Goal: Task Accomplishment & Management: Manage account settings

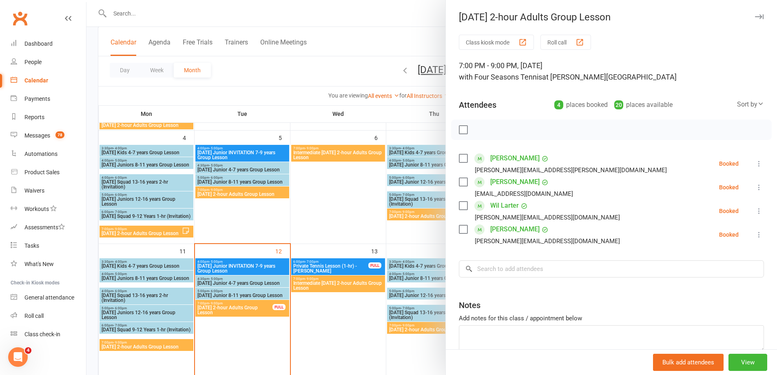
click at [239, 307] on div at bounding box center [431, 187] width 690 height 375
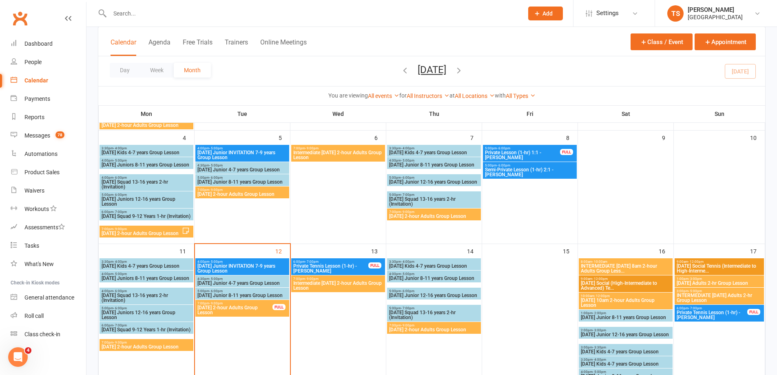
click at [239, 307] on span "[DATE] 2-hour Adults Group Lesson" at bounding box center [235, 310] width 76 height 10
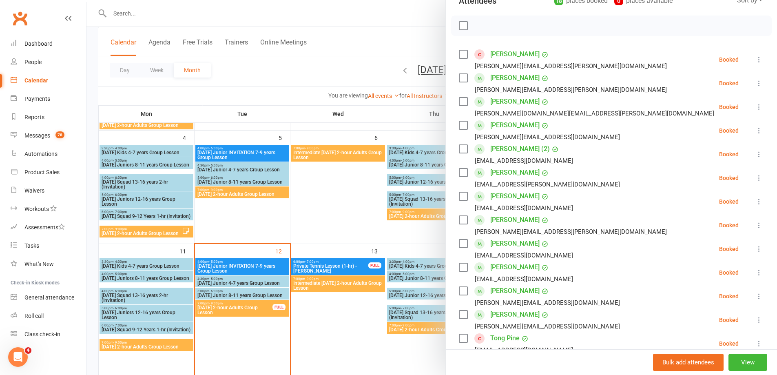
scroll to position [122, 0]
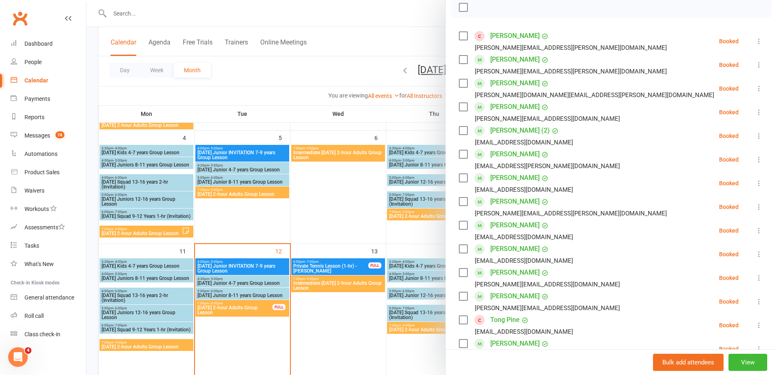
click at [755, 276] on icon at bounding box center [759, 278] width 8 height 8
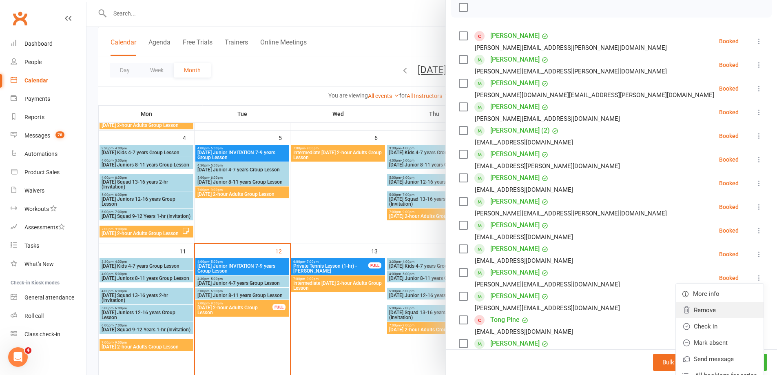
click at [692, 308] on link "Remove" at bounding box center [720, 310] width 88 height 16
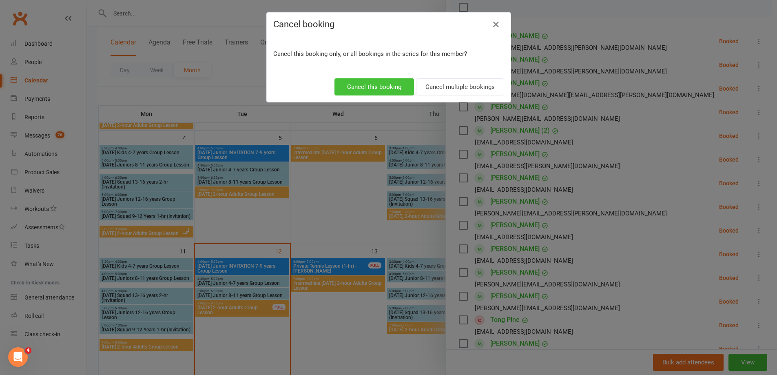
click at [367, 88] on button "Cancel this booking" at bounding box center [374, 86] width 80 height 17
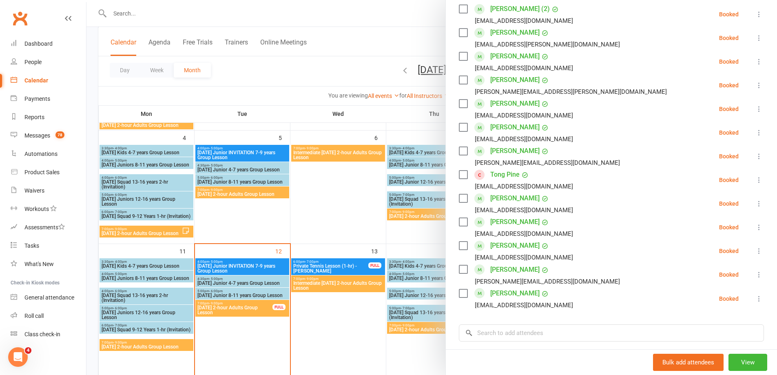
scroll to position [351, 0]
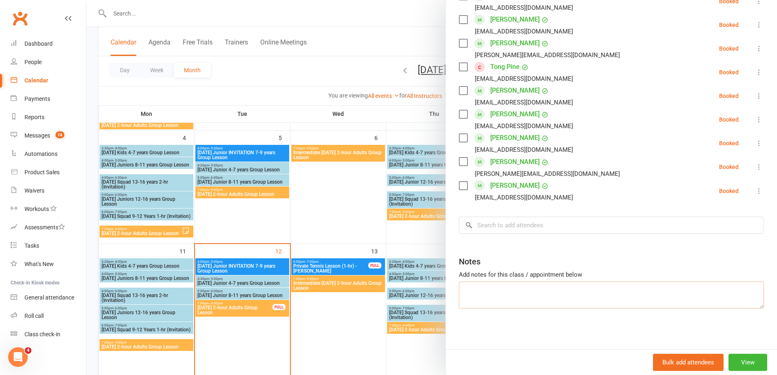
drag, startPoint x: 495, startPoint y: 291, endPoint x: 492, endPoint y: 287, distance: 4.6
click at [493, 288] on textarea at bounding box center [611, 294] width 305 height 27
type textarea "Carmel late"
click at [210, 18] on div at bounding box center [431, 187] width 690 height 375
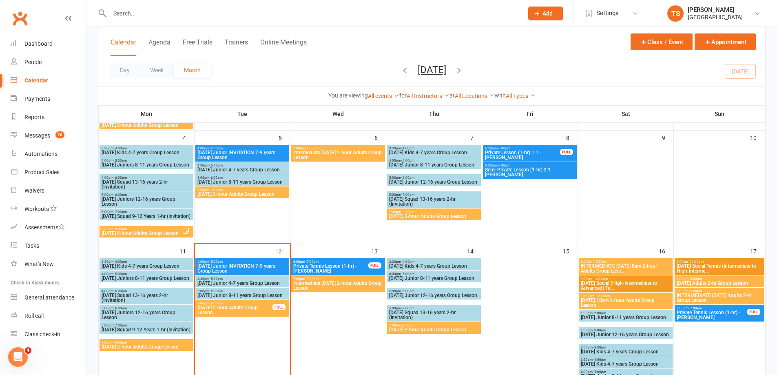
click at [545, 13] on span "Add" at bounding box center [547, 13] width 10 height 7
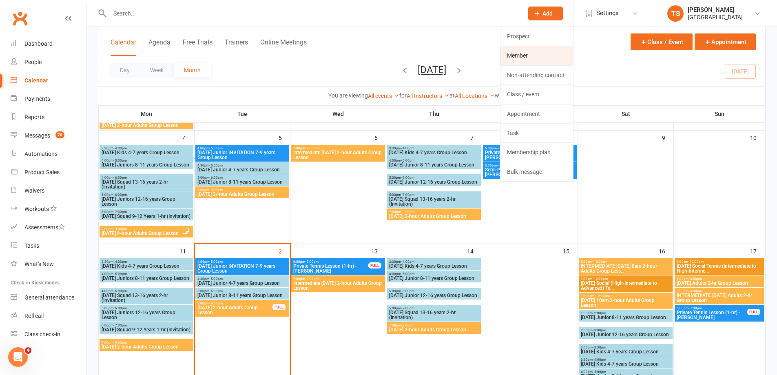
click at [524, 56] on link "Member" at bounding box center [536, 55] width 73 height 19
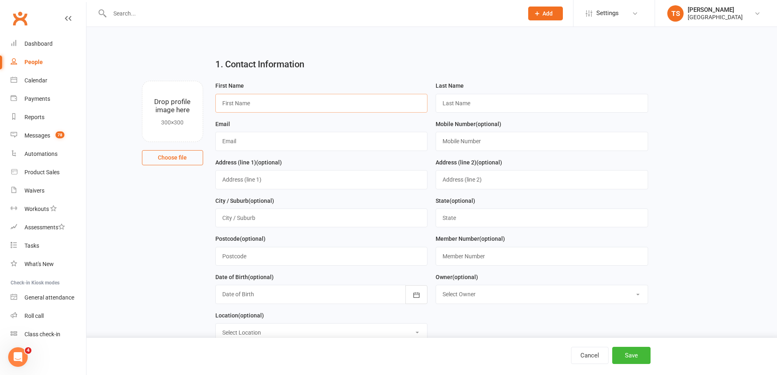
click at [228, 103] on input "text" at bounding box center [321, 103] width 212 height 19
type input "[PERSON_NAME]"
type input "Yea"
click at [221, 138] on input "text" at bounding box center [321, 141] width 212 height 19
type input "[EMAIL_ADDRESS][DOMAIN_NAME]"
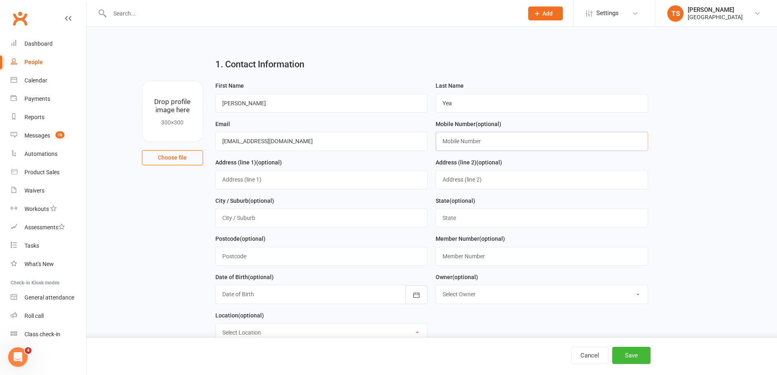
click at [444, 137] on input "text" at bounding box center [541, 141] width 212 height 19
type input "0409273777"
click at [221, 181] on input "text" at bounding box center [321, 179] width 212 height 19
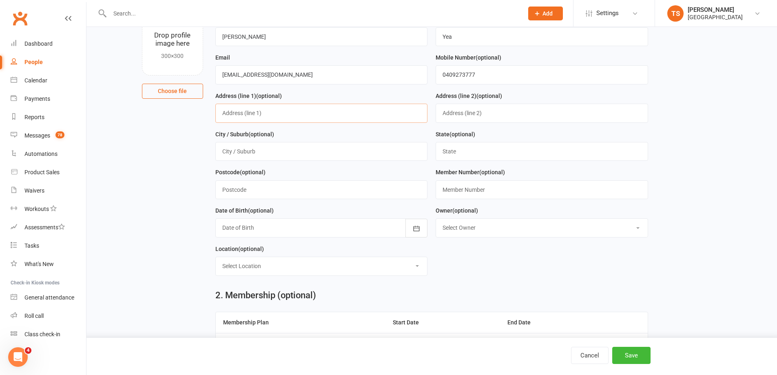
scroll to position [41, 0]
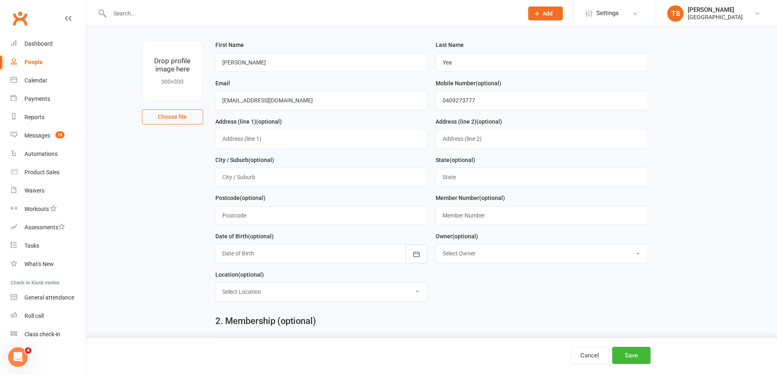
click at [413, 296] on select "Select Location [GEOGRAPHIC_DATA] [GEOGRAPHIC_DATA] ([GEOGRAPHIC_DATA]) [PERSON…" at bounding box center [322, 292] width 212 height 18
select select "1"
click at [216, 285] on select "Select Location [GEOGRAPHIC_DATA] [GEOGRAPHIC_DATA] ([GEOGRAPHIC_DATA]) [PERSON…" at bounding box center [322, 292] width 212 height 18
click at [225, 139] on input "text" at bounding box center [321, 138] width 212 height 19
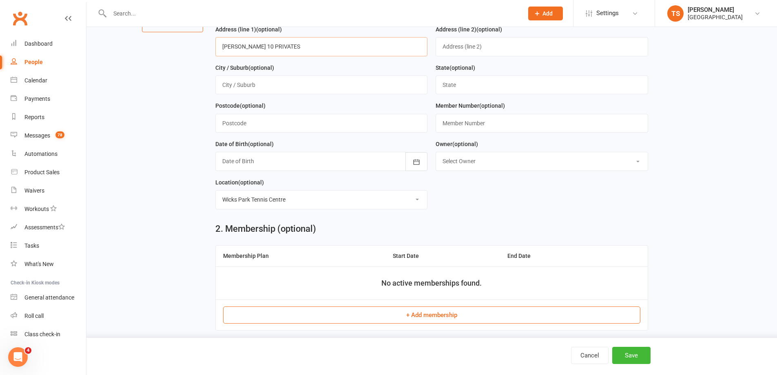
scroll to position [148, 0]
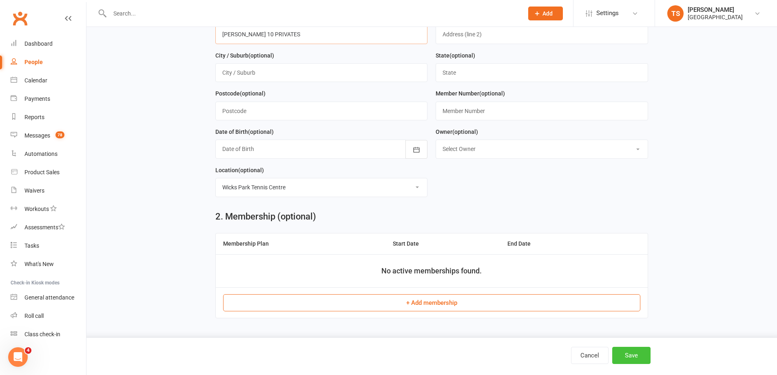
type input "[PERSON_NAME] 10 PRIVATES"
click at [631, 355] on button "Save" at bounding box center [631, 355] width 38 height 17
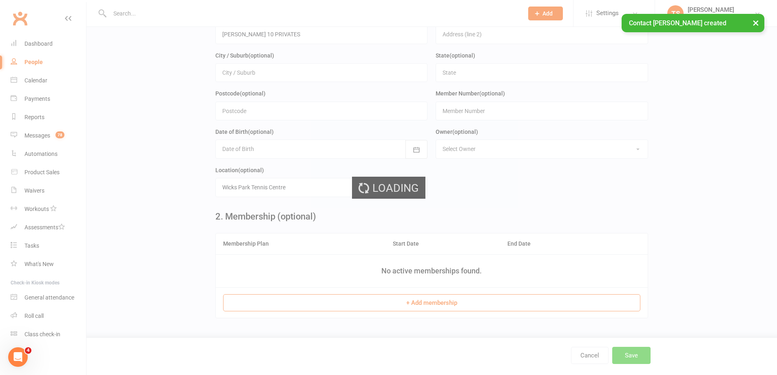
scroll to position [0, 0]
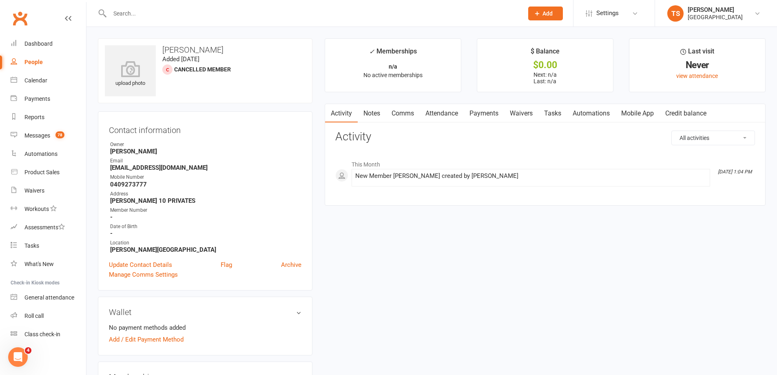
click at [640, 112] on link "Mobile App" at bounding box center [637, 113] width 44 height 19
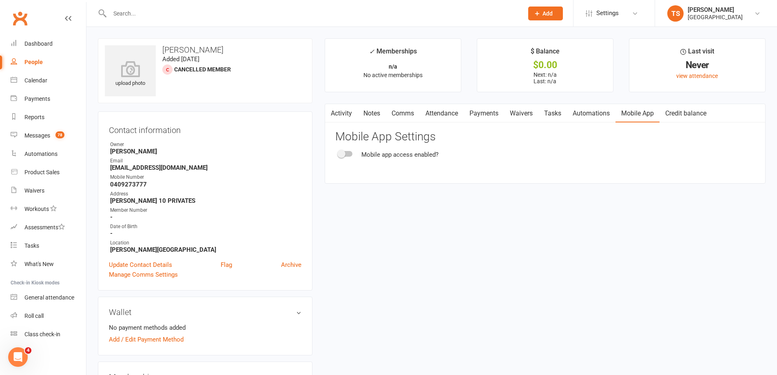
click at [520, 113] on link "Waivers" at bounding box center [521, 113] width 34 height 19
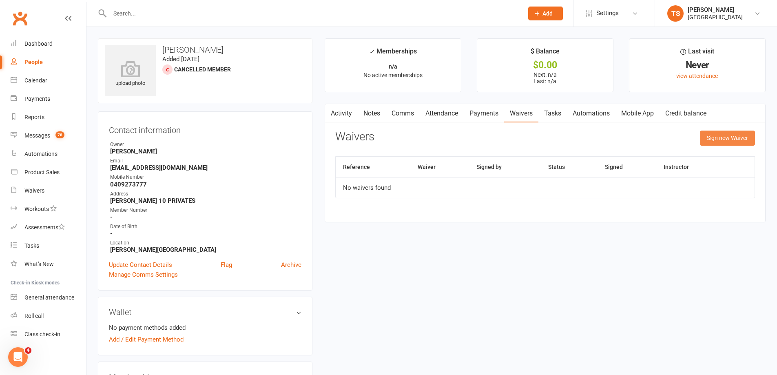
click at [724, 139] on button "Sign new Waiver" at bounding box center [727, 137] width 55 height 15
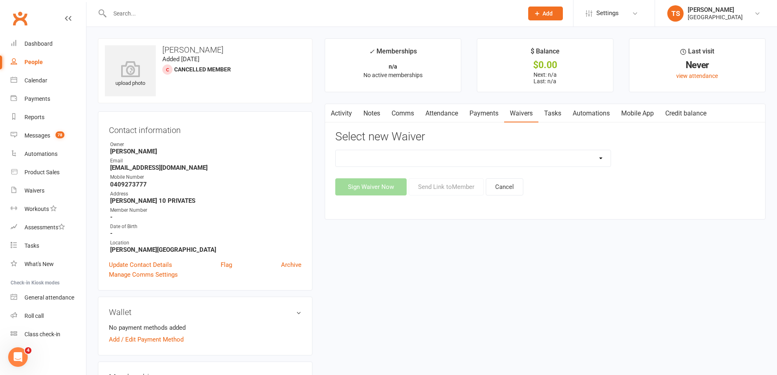
click at [603, 156] on select "Group Class Enrolment Form Private Lessons Enrolment Form Registration Form - B…" at bounding box center [473, 158] width 275 height 16
select select "13992"
click at [336, 150] on select "Group Class Enrolment Form Private Lessons Enrolment Form Registration Form - B…" at bounding box center [473, 158] width 275 height 16
click at [453, 186] on button "Send Link to Member" at bounding box center [446, 186] width 75 height 17
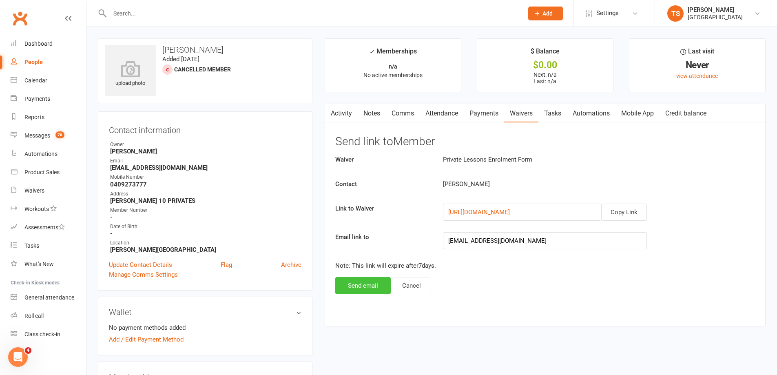
click at [368, 289] on button "Send email" at bounding box center [362, 285] width 55 height 17
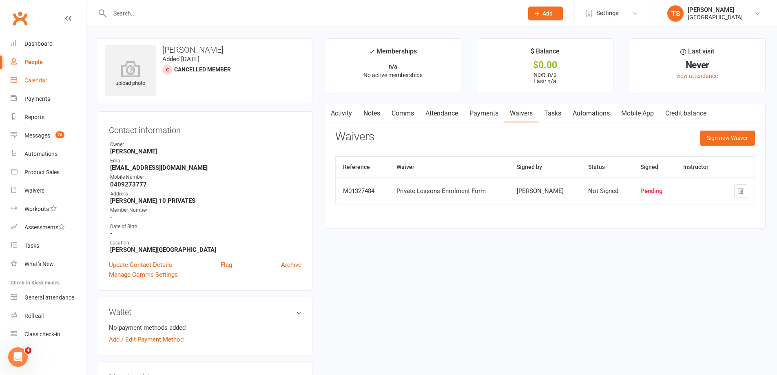
drag, startPoint x: 34, startPoint y: 81, endPoint x: 42, endPoint y: 83, distance: 8.3
click at [35, 81] on div "Calendar" at bounding box center [35, 80] width 23 height 7
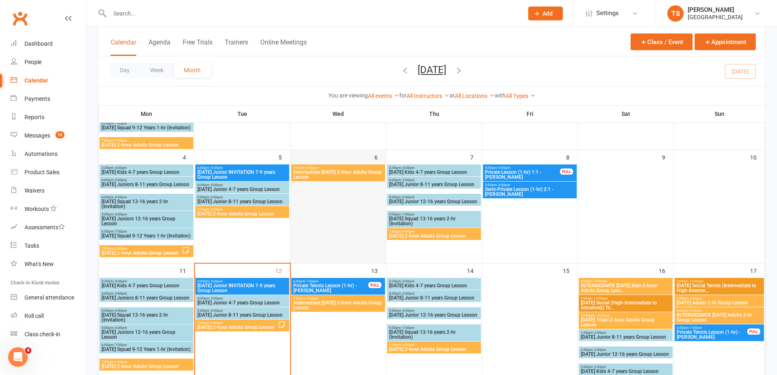
scroll to position [163, 0]
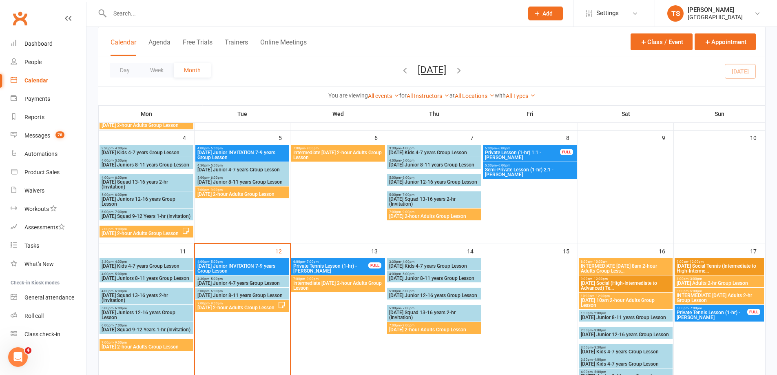
click at [220, 279] on span "- 5:00pm" at bounding box center [215, 279] width 13 height 4
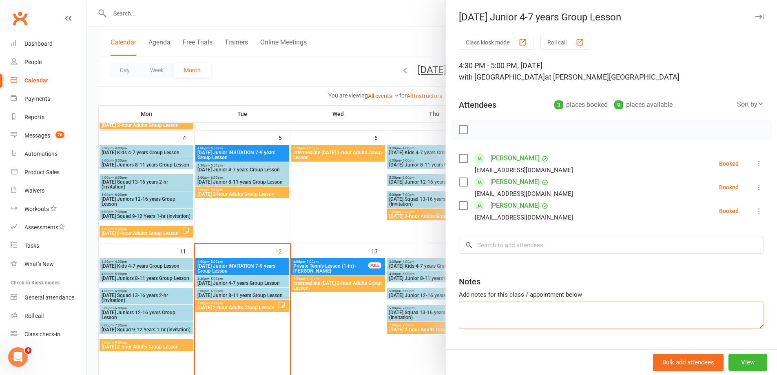
click at [474, 306] on textarea at bounding box center [611, 314] width 305 height 27
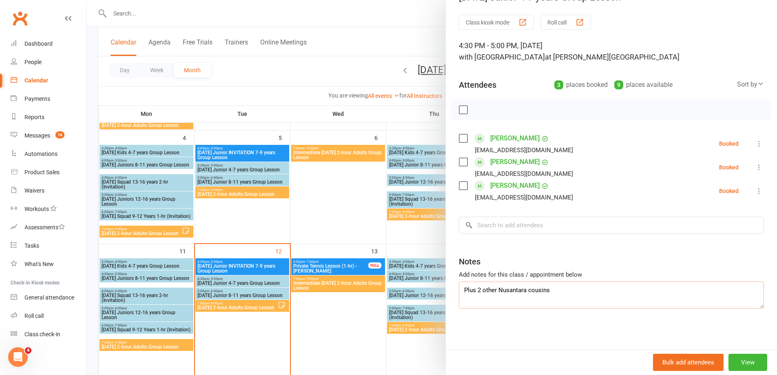
type textarea "Plus 2 other Nusantara cousins"
click at [252, 292] on div at bounding box center [431, 187] width 690 height 375
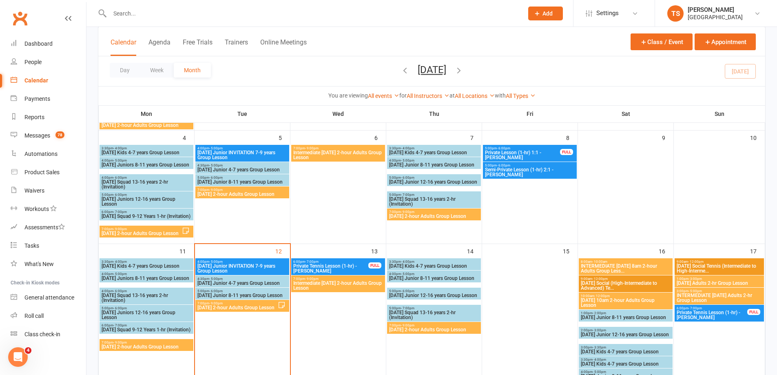
click at [247, 294] on span "[DATE] Junior 8-11 years Group Lesson" at bounding box center [242, 295] width 91 height 5
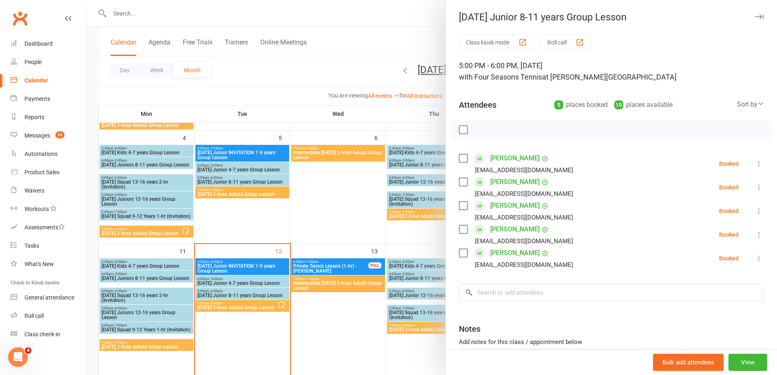
drag, startPoint x: 125, startPoint y: 14, endPoint x: 119, endPoint y: 11, distance: 6.7
click at [123, 14] on div at bounding box center [431, 187] width 690 height 375
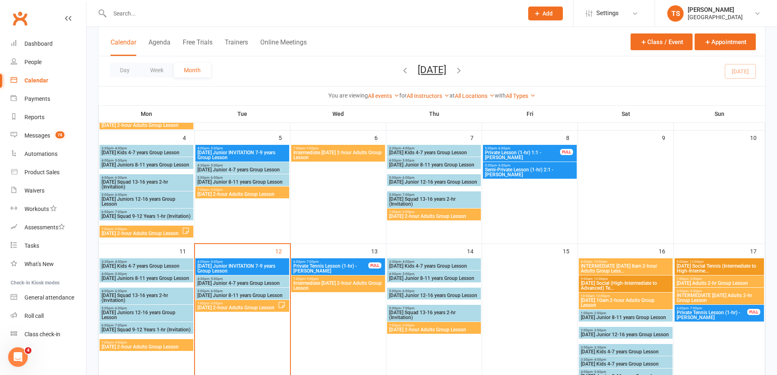
click at [118, 11] on input "text" at bounding box center [312, 13] width 410 height 11
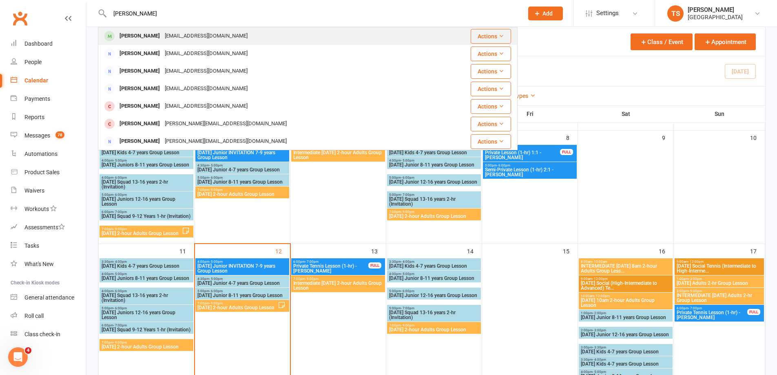
type input "[PERSON_NAME]"
click at [162, 33] on div "[EMAIL_ADDRESS][DOMAIN_NAME]" at bounding box center [206, 36] width 88 height 12
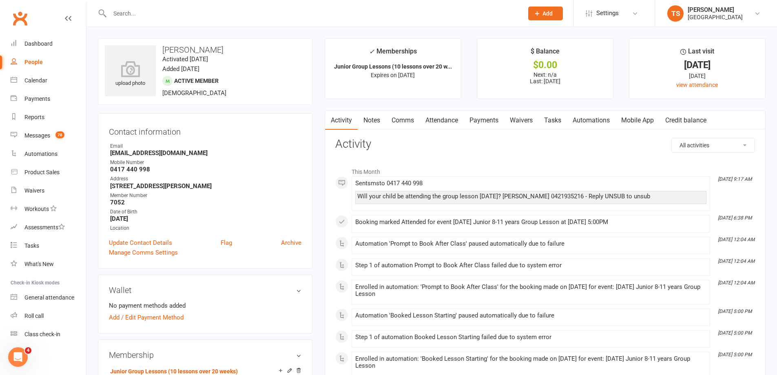
click at [482, 118] on link "Payments" at bounding box center [484, 120] width 40 height 19
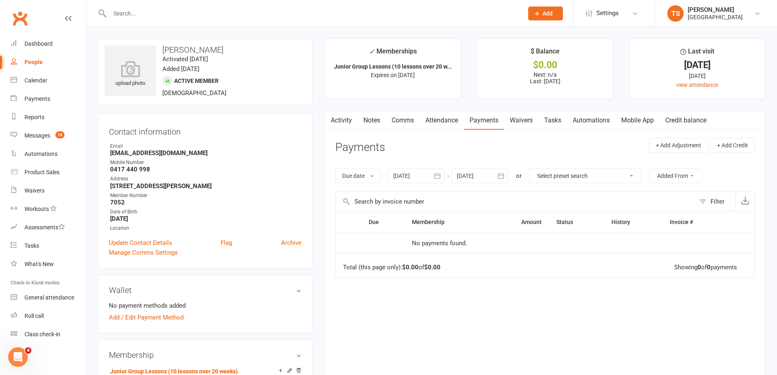
click at [411, 174] on div at bounding box center [416, 175] width 57 height 15
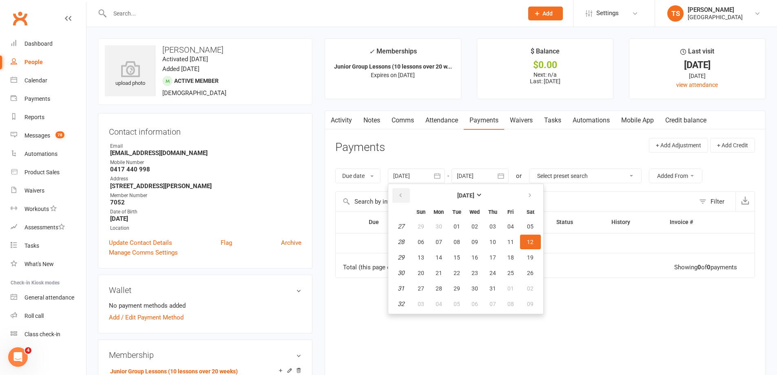
click at [400, 194] on icon "button" at bounding box center [401, 195] width 6 height 7
click at [422, 239] on span "04" at bounding box center [420, 242] width 7 height 7
type input "[DATE]"
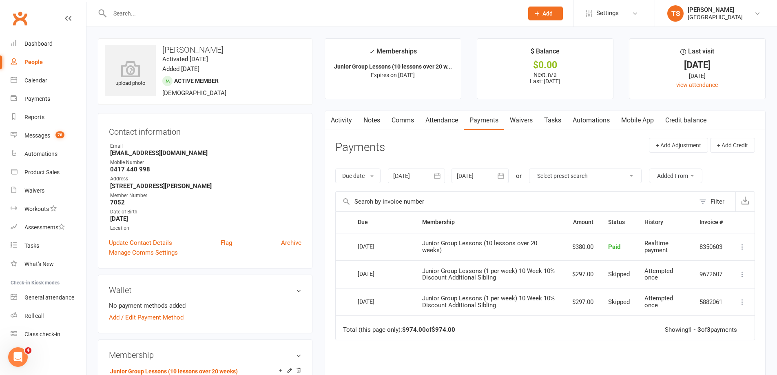
click at [441, 119] on link "Attendance" at bounding box center [442, 120] width 44 height 19
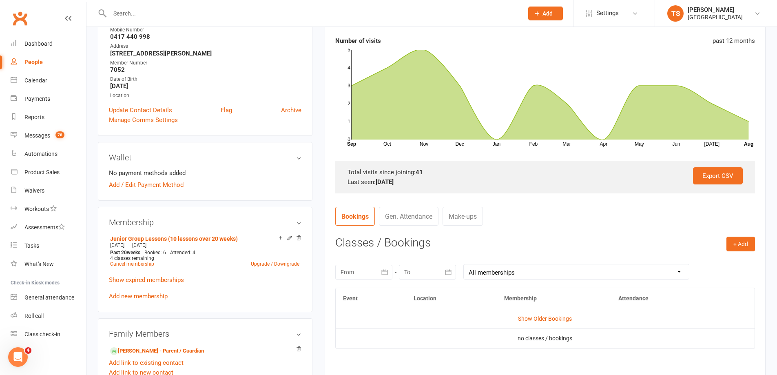
scroll to position [163, 0]
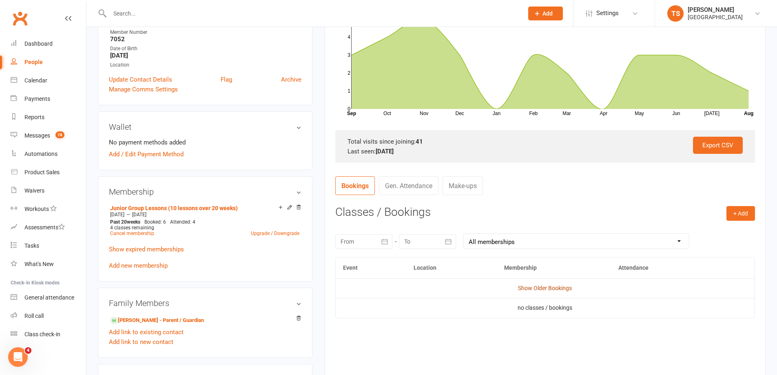
click at [535, 288] on link "Show Older Bookings" at bounding box center [545, 288] width 54 height 7
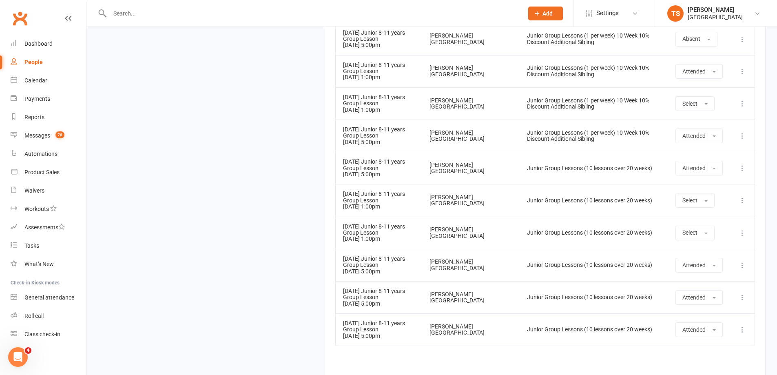
scroll to position [1631, 0]
